Goal: Task Accomplishment & Management: Use online tool/utility

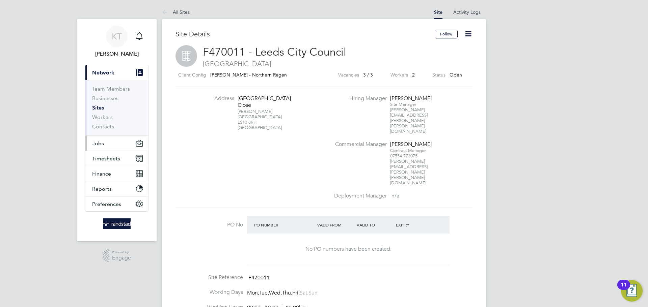
click at [102, 139] on button "Jobs" at bounding box center [116, 143] width 63 height 15
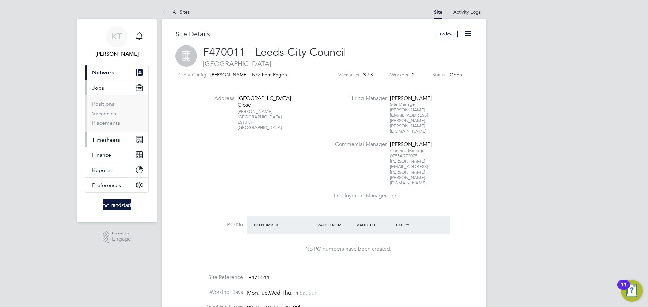
click at [103, 140] on span "Timesheets" at bounding box center [106, 140] width 28 height 6
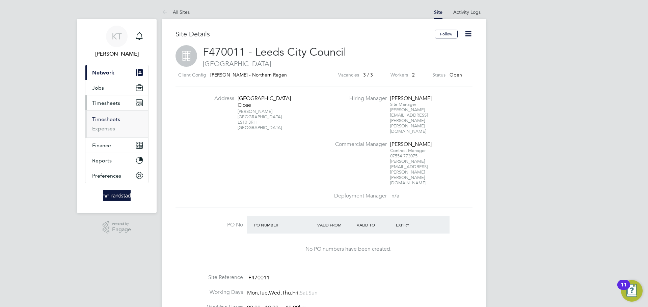
click at [104, 120] on link "Timesheets" at bounding box center [106, 119] width 28 height 6
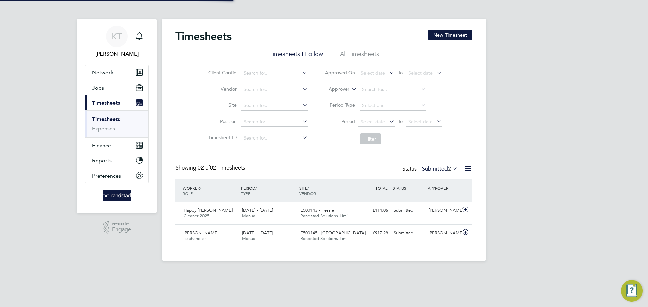
scroll to position [17, 59]
click at [445, 239] on div "[PERSON_NAME]" at bounding box center [443, 233] width 35 height 11
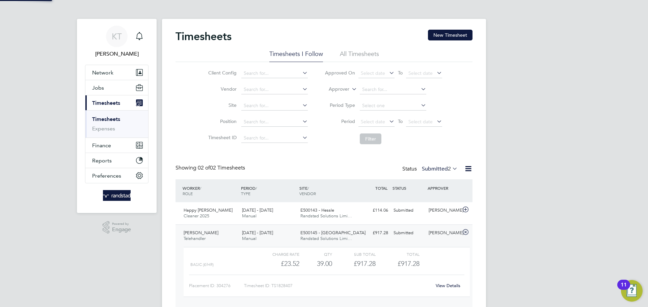
scroll to position [11, 66]
click at [439, 281] on div "View Details" at bounding box center [447, 286] width 33 height 11
click at [441, 282] on div "View Details" at bounding box center [447, 286] width 33 height 11
click at [441, 284] on link "View Details" at bounding box center [448, 286] width 25 height 6
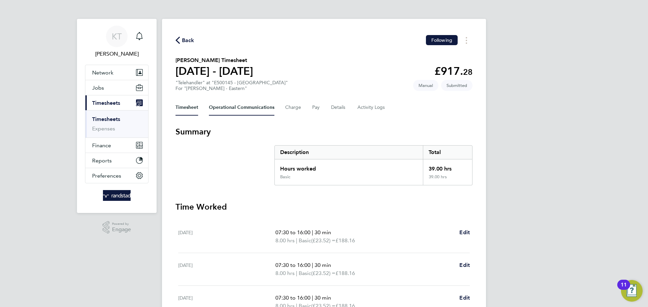
click at [251, 111] on Communications-tab "Operational Communications" at bounding box center [241, 108] width 65 height 16
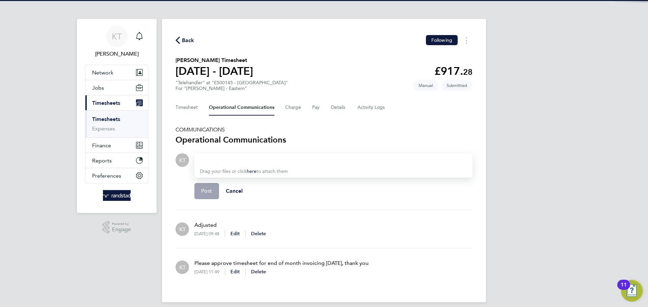
click at [248, 160] on div at bounding box center [333, 160] width 267 height 8
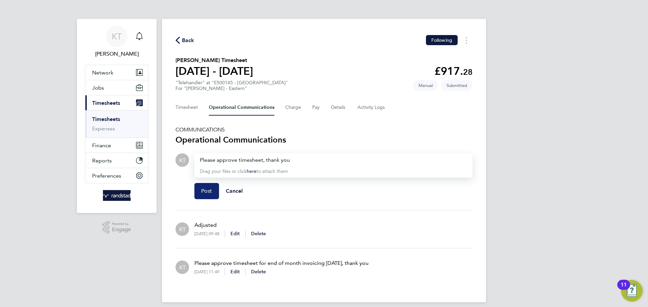
click at [205, 192] on span "Post" at bounding box center [206, 191] width 11 height 7
